Goal: Check status: Check status

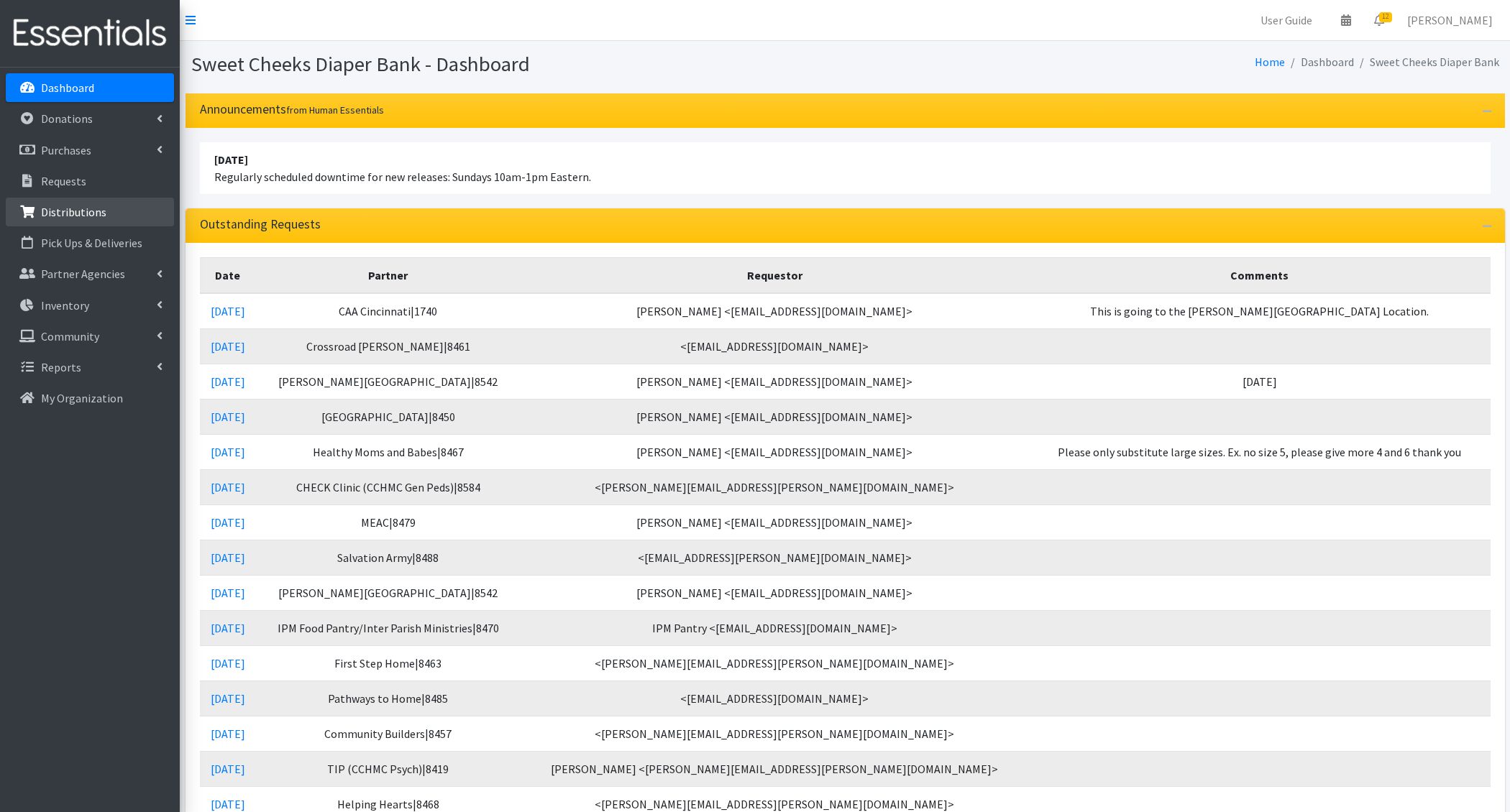
click at [75, 220] on link "Distributions" at bounding box center [90, 212] width 168 height 29
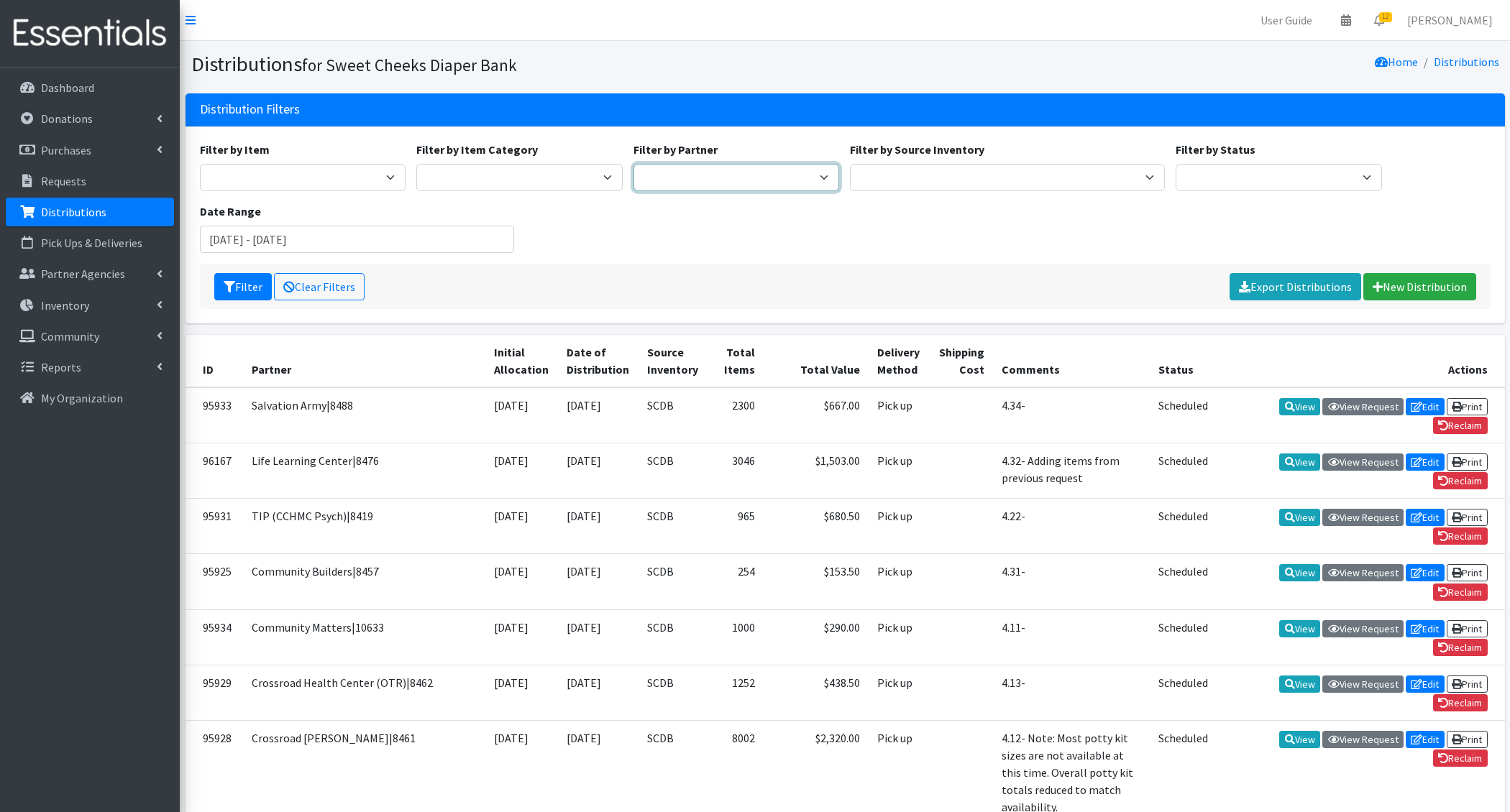
click at [694, 175] on select "Adams/Brown County CAA|8446 Baby Steps at St. Elizabeth|8498 Bethany House|8542…" at bounding box center [737, 178] width 206 height 27
select select "701"
click at [634, 164] on select "Adams/Brown County CAA|8446 Baby Steps at St. Elizabeth|8498 Bethany House|8542…" at bounding box center [737, 178] width 206 height 27
click at [249, 293] on button "Filter" at bounding box center [243, 287] width 57 height 27
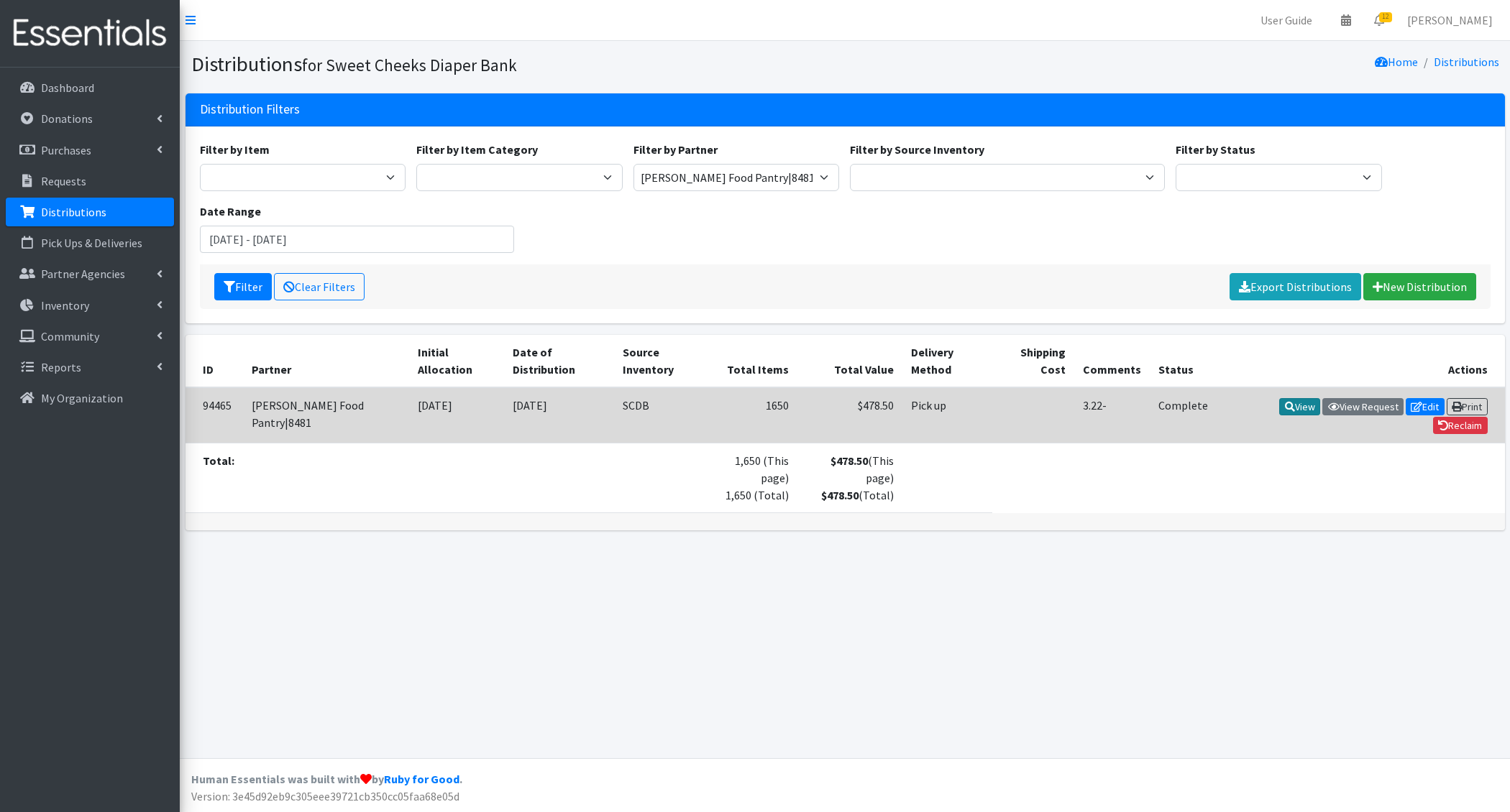
click at [1290, 401] on icon at bounding box center [1289, 406] width 10 height 10
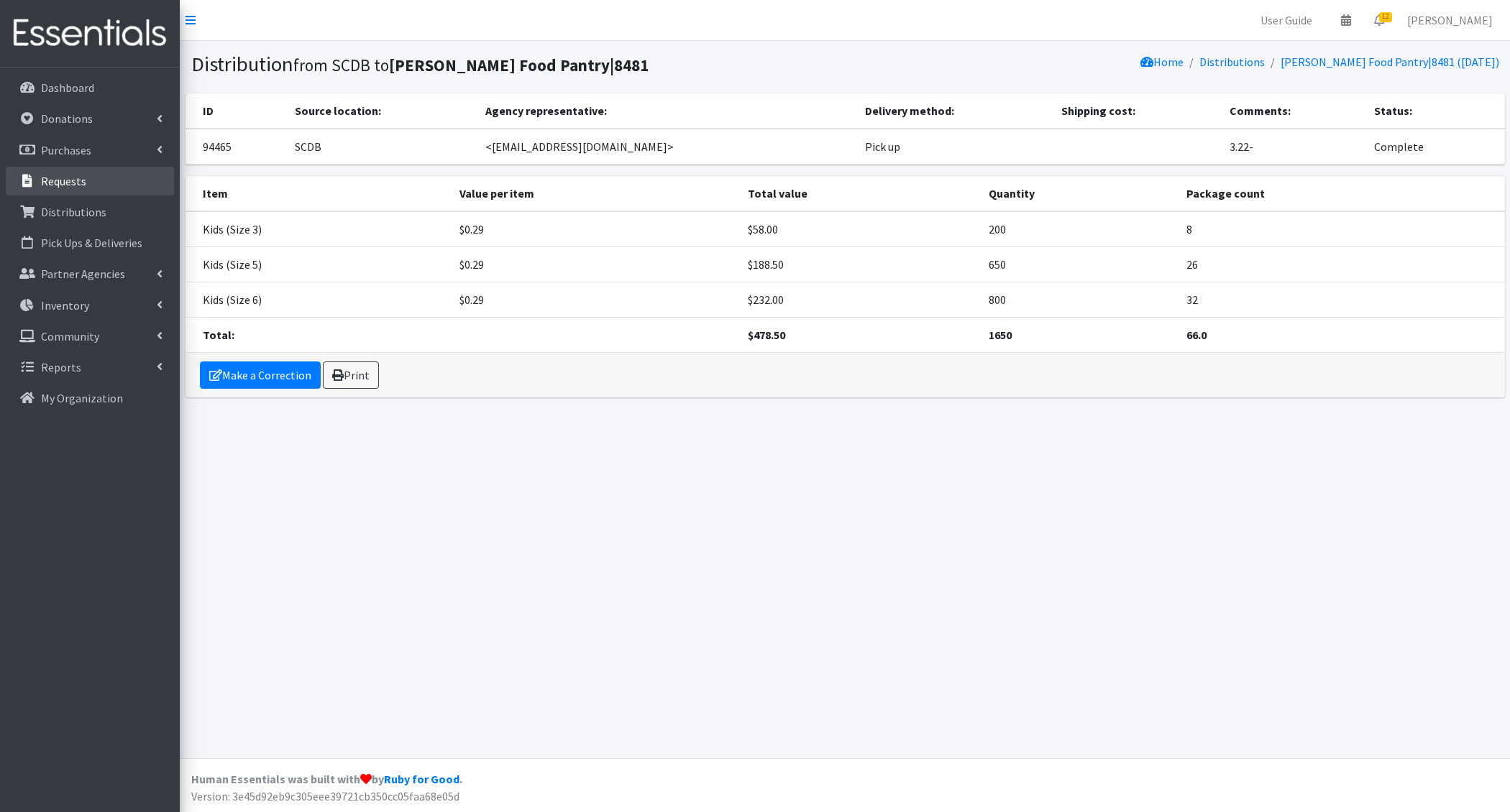
click at [112, 183] on link "Requests" at bounding box center [90, 181] width 168 height 29
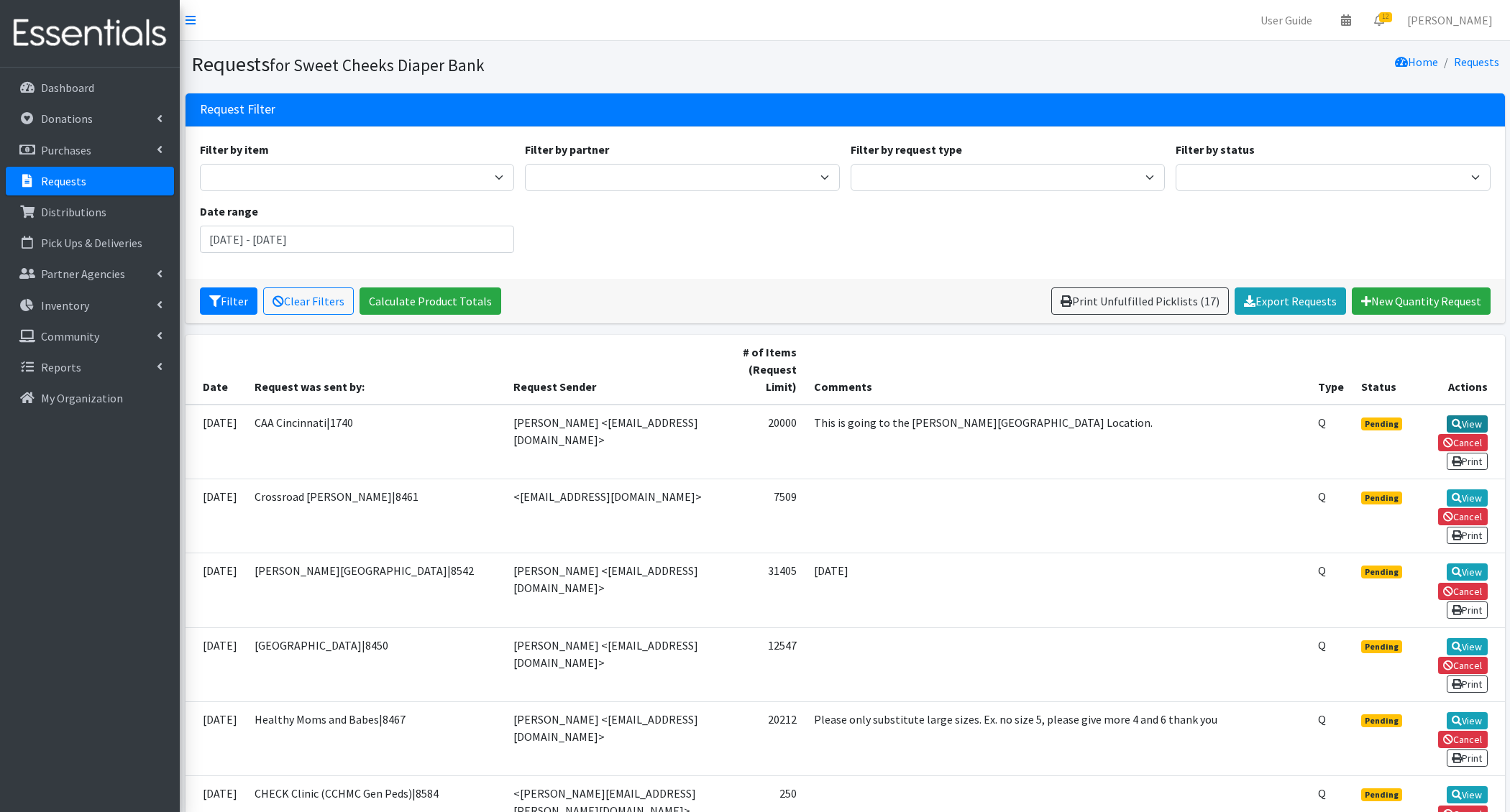
click at [1459, 422] on icon at bounding box center [1456, 423] width 10 height 10
